Goal: Obtain resource: Download file/media

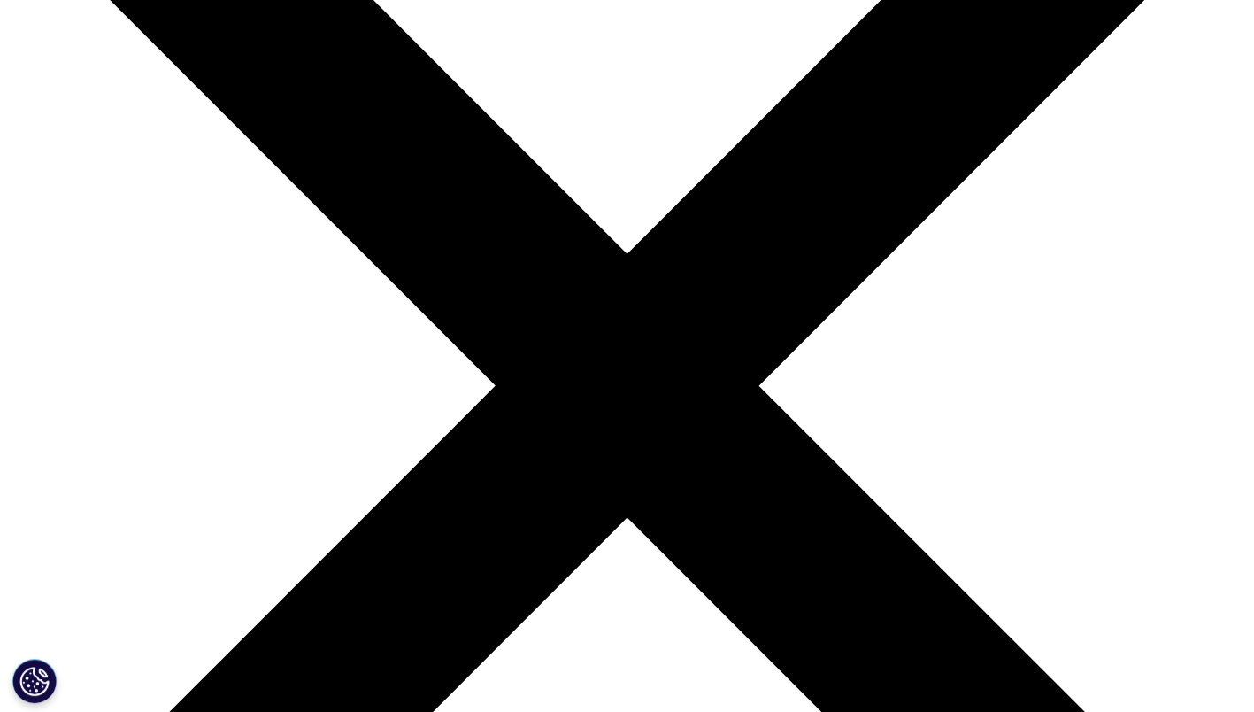
scroll to position [354, 0]
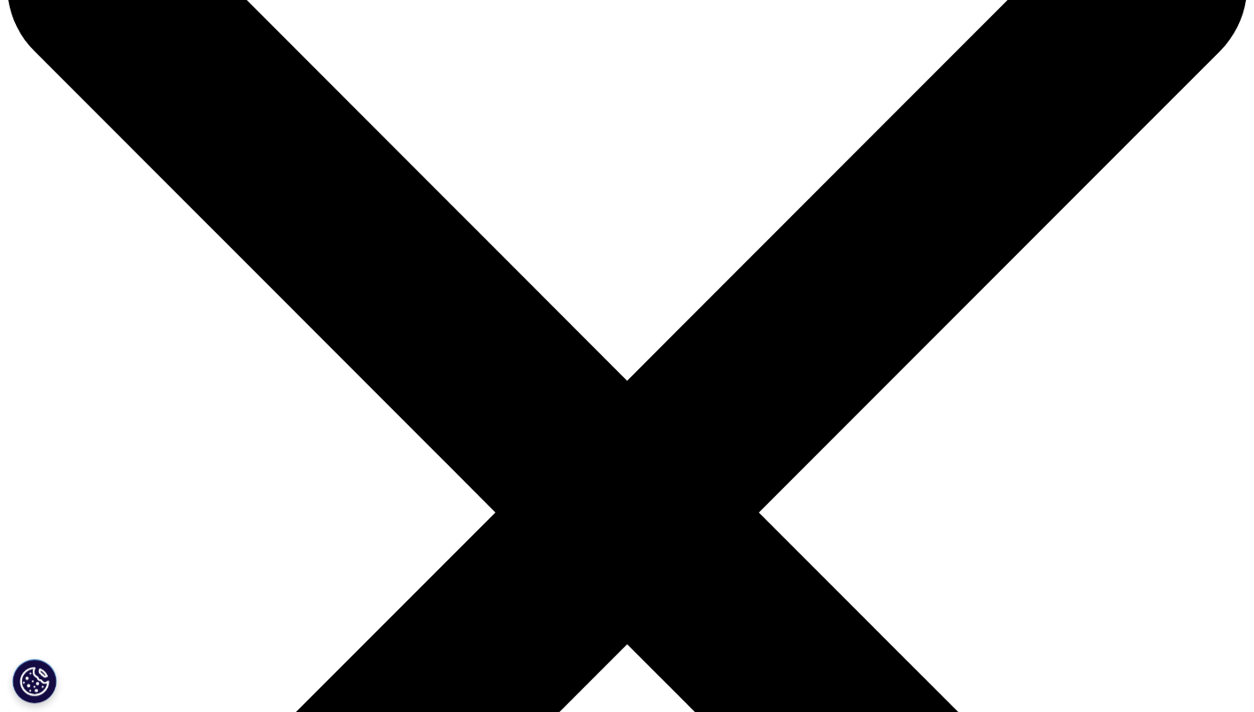
scroll to position [0, 0]
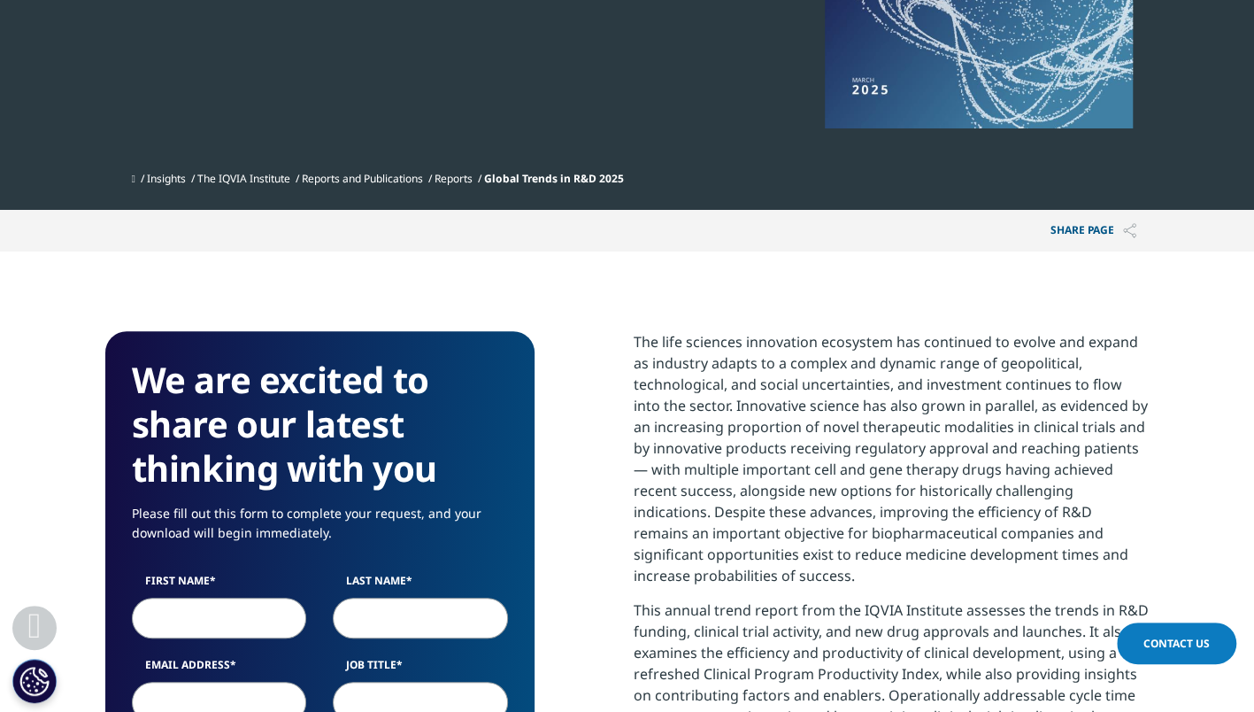
scroll to position [620, 0]
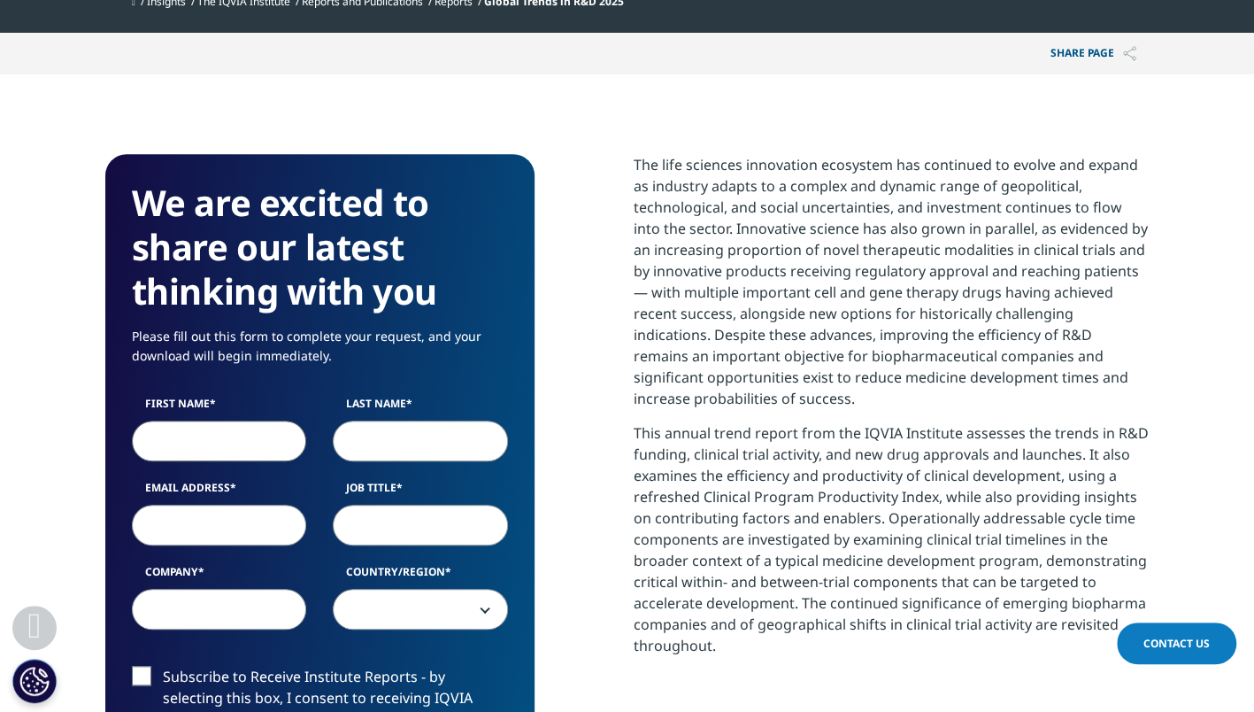
click at [269, 452] on input "First Name" at bounding box center [219, 440] width 175 height 41
type input "[PERSON_NAME]"
type input "Kusakabe"
type input "[PERSON_NAME][EMAIL_ADDRESS][DOMAIN_NAME]"
type input "Shionogi & Co., Ltd."
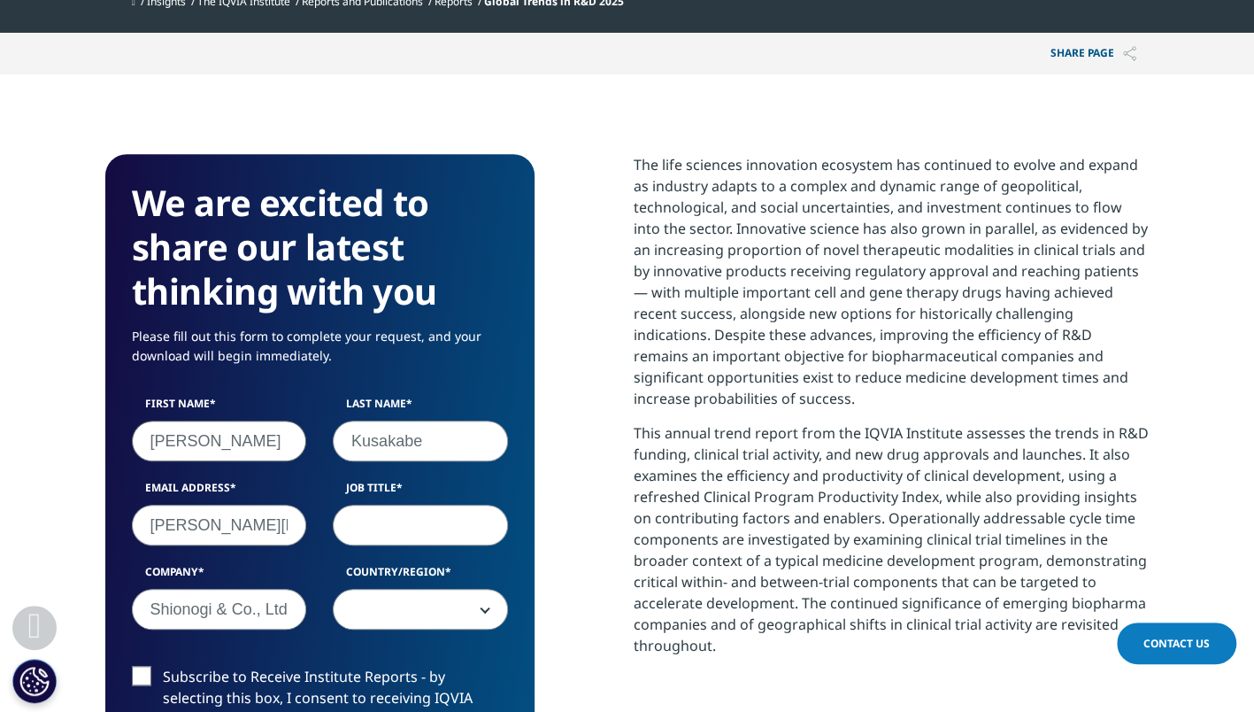
select select "[GEOGRAPHIC_DATA]"
click at [467, 536] on input "Job Title" at bounding box center [420, 525] width 175 height 41
type input "S"
type input "Senior Director"
click at [458, 466] on div "First Name [PERSON_NAME] Last Name [GEOGRAPHIC_DATA] Email Address [PERSON_NAME…" at bounding box center [320, 522] width 403 height 252
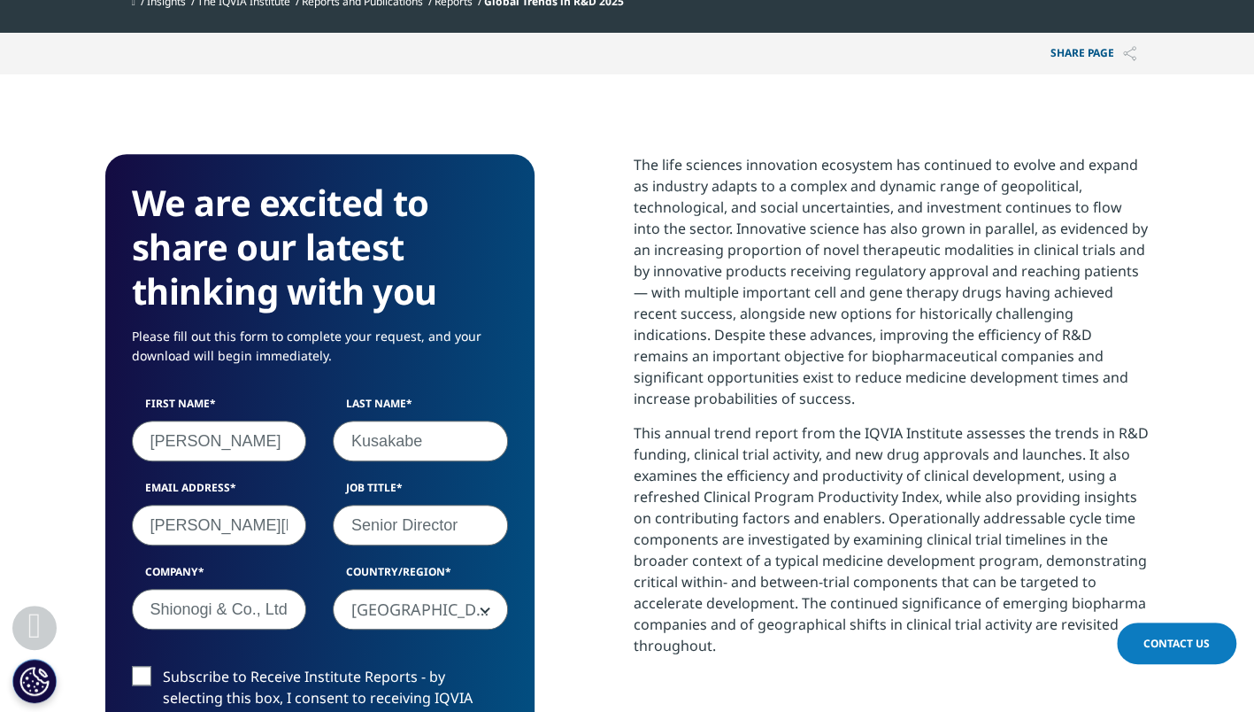
scroll to position [708, 0]
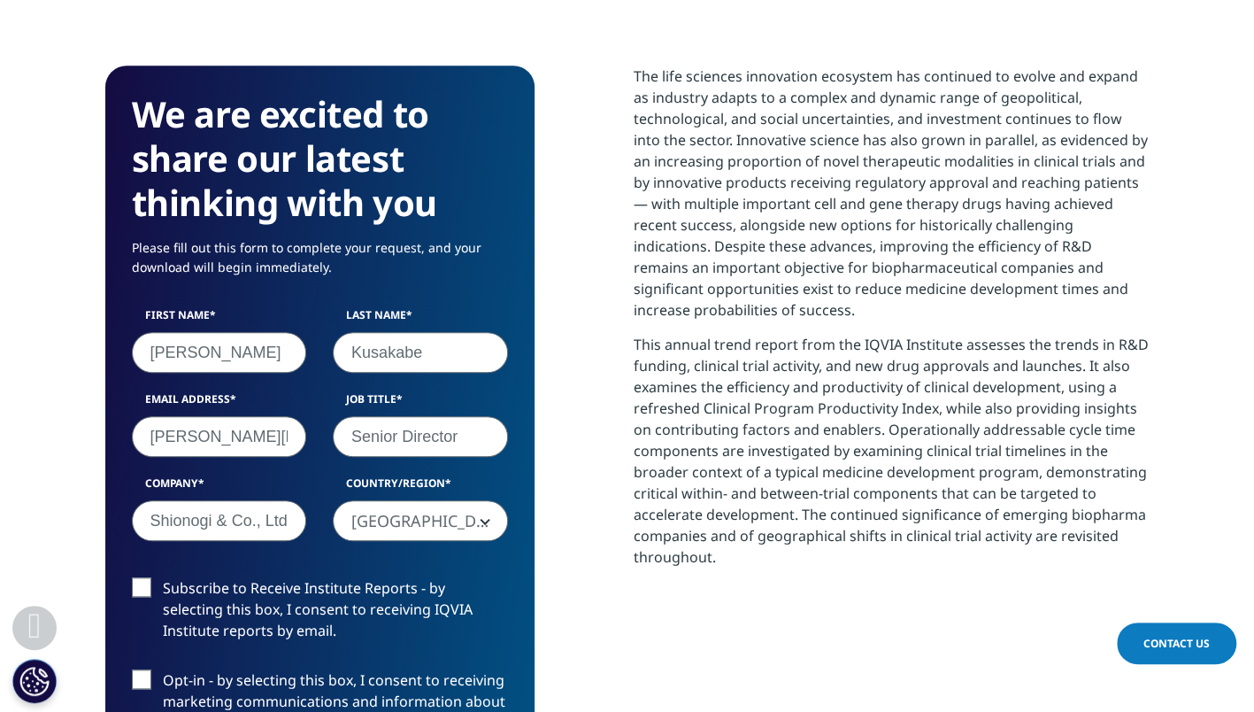
click at [150, 590] on label "Subscribe to Receive Institute Reports - by selecting this box, I consent to re…" at bounding box center [320, 613] width 376 height 73
click at [163, 577] on input "Subscribe to Receive Institute Reports - by selecting this box, I consent to re…" at bounding box center [163, 577] width 0 height 0
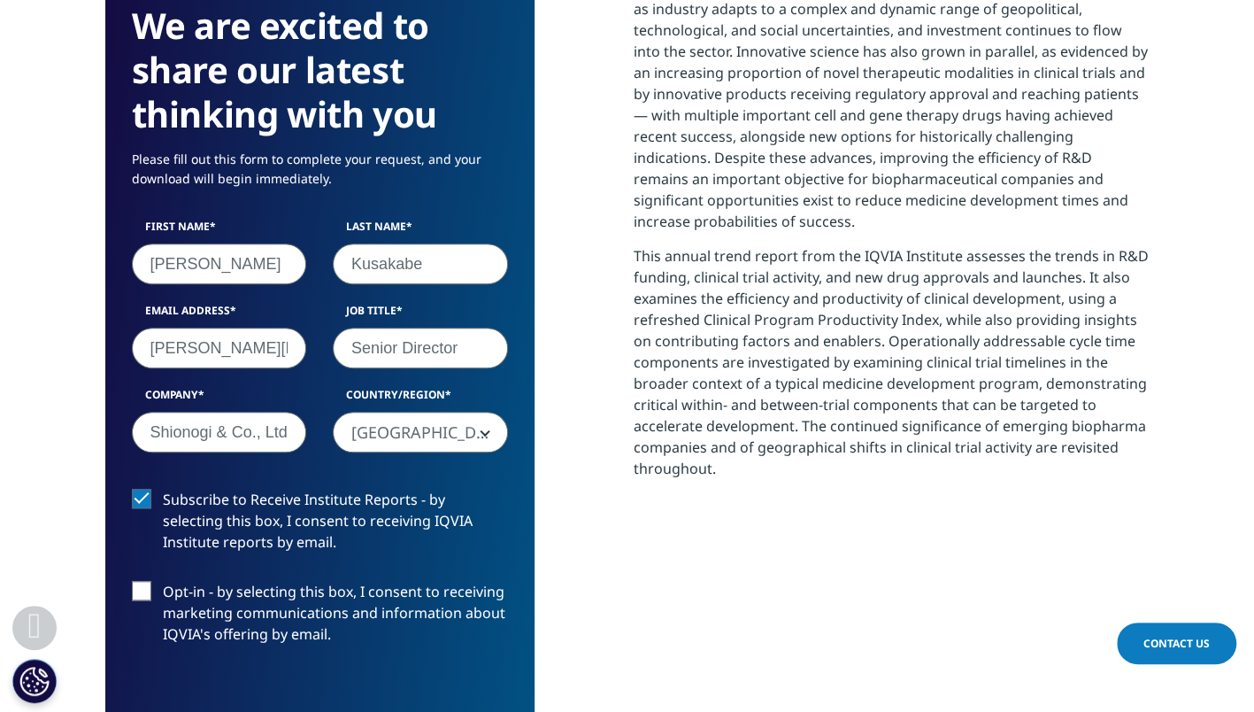
click at [148, 597] on label "Opt-in - by selecting this box, I consent to receiving marketing communications…" at bounding box center [320, 617] width 376 height 73
click at [163, 581] on input "Opt-in - by selecting this box, I consent to receiving marketing communications…" at bounding box center [163, 581] width 0 height 0
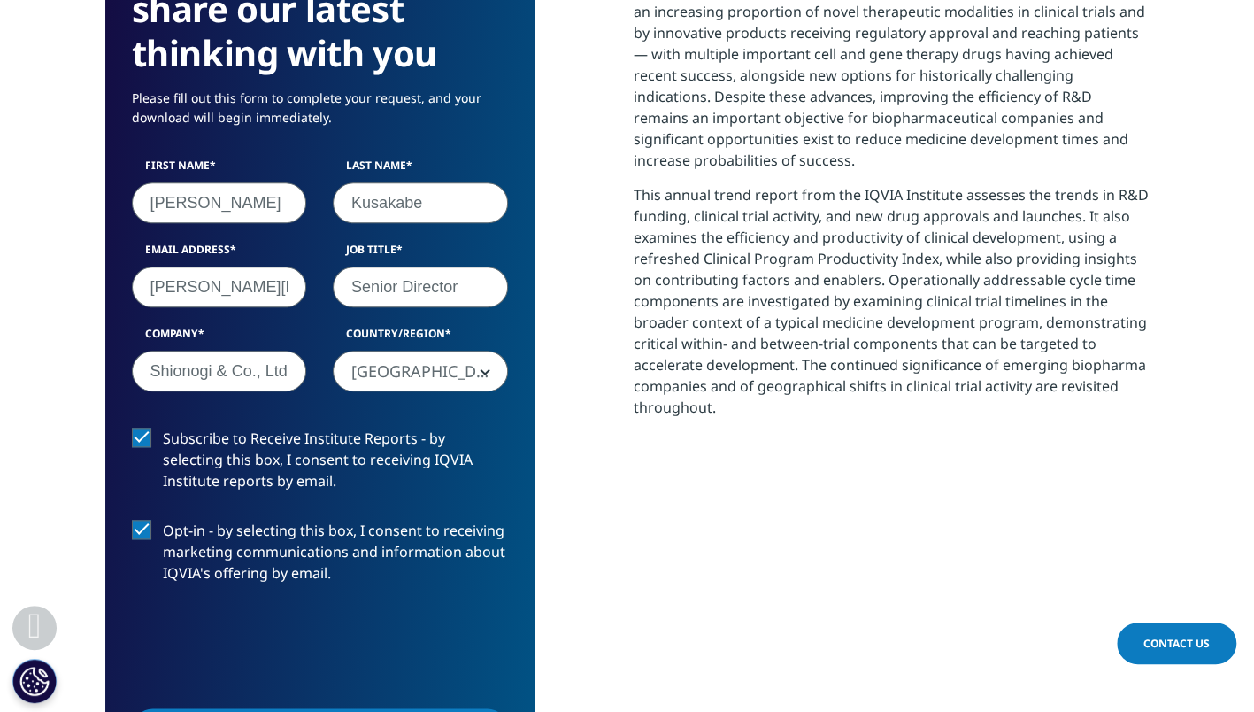
scroll to position [885, 0]
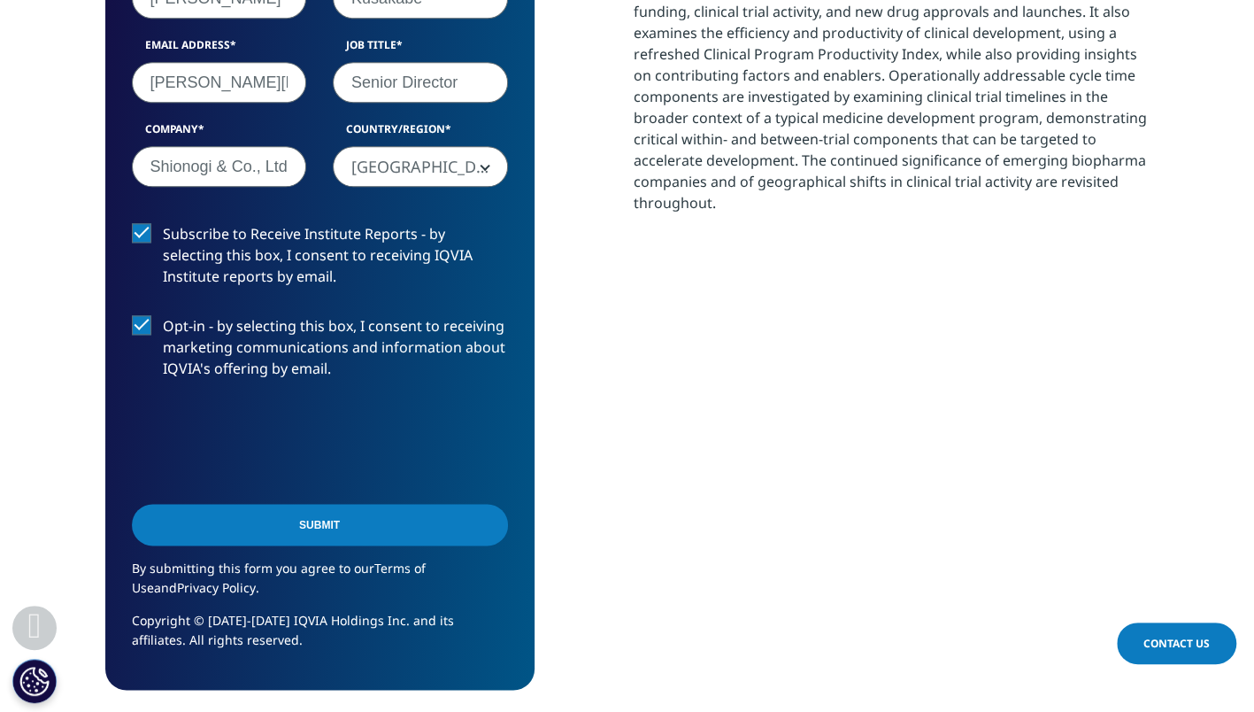
click at [416, 512] on input "Submit" at bounding box center [320, 525] width 376 height 42
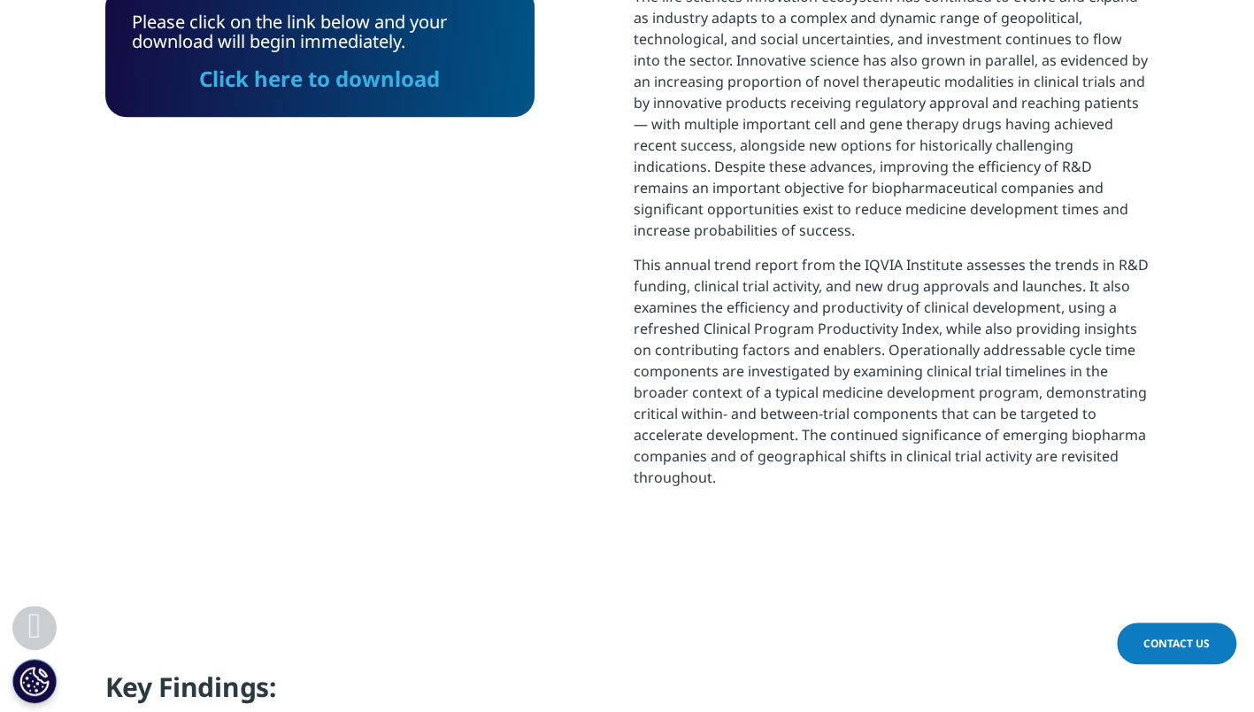
scroll to position [712, 0]
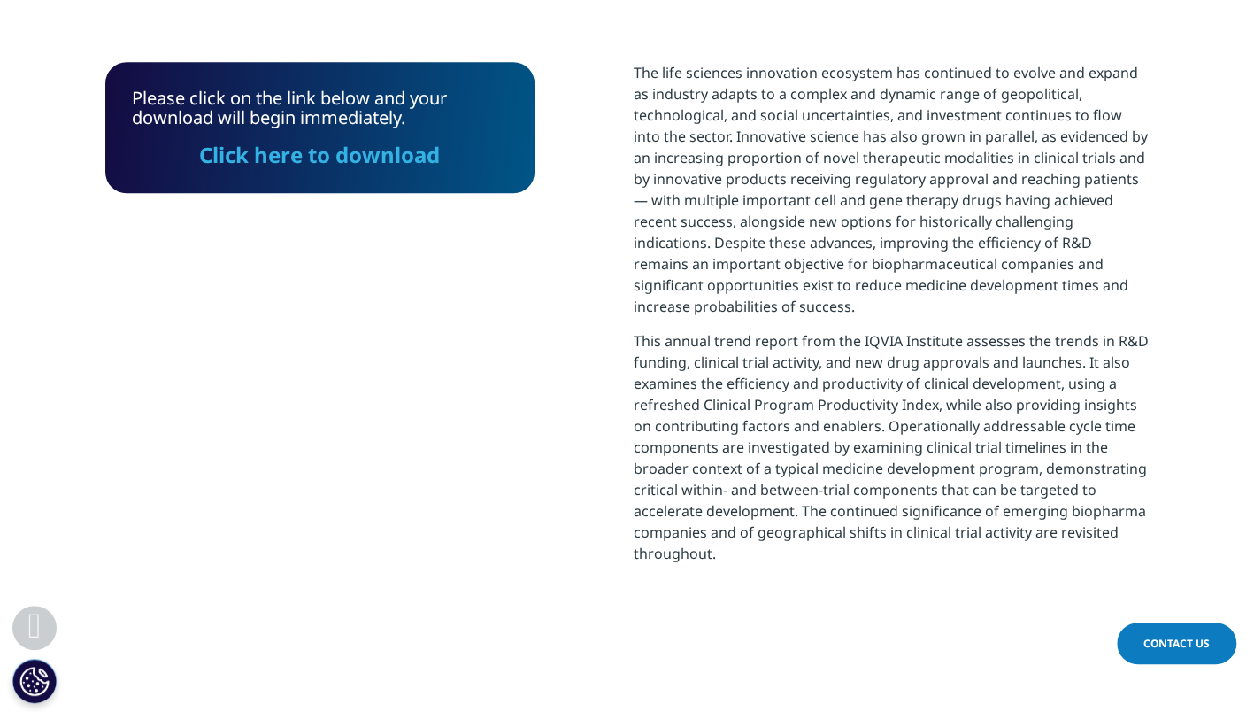
drag, startPoint x: 375, startPoint y: 162, endPoint x: 432, endPoint y: 222, distance: 82.7
click at [375, 162] on link "Click here to download" at bounding box center [319, 154] width 241 height 29
